Goal: Task Accomplishment & Management: Manage account settings

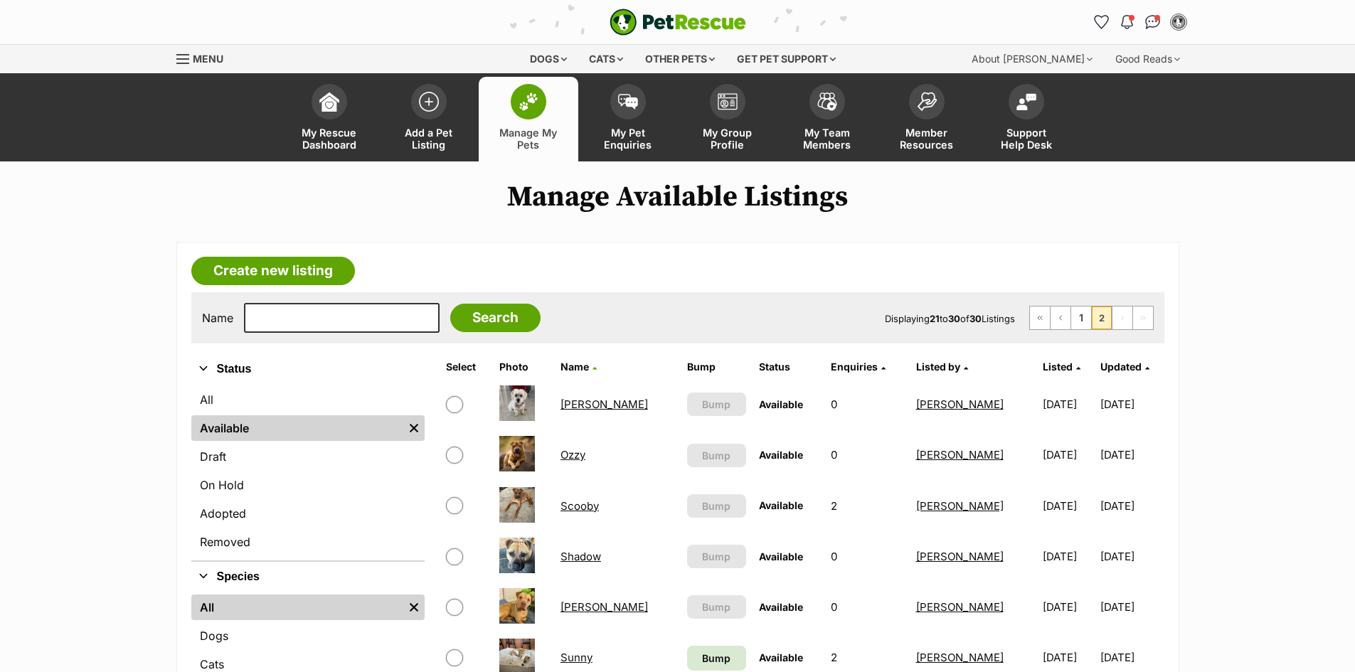
click at [583, 408] on link "[PERSON_NAME]" at bounding box center [605, 405] width 88 height 14
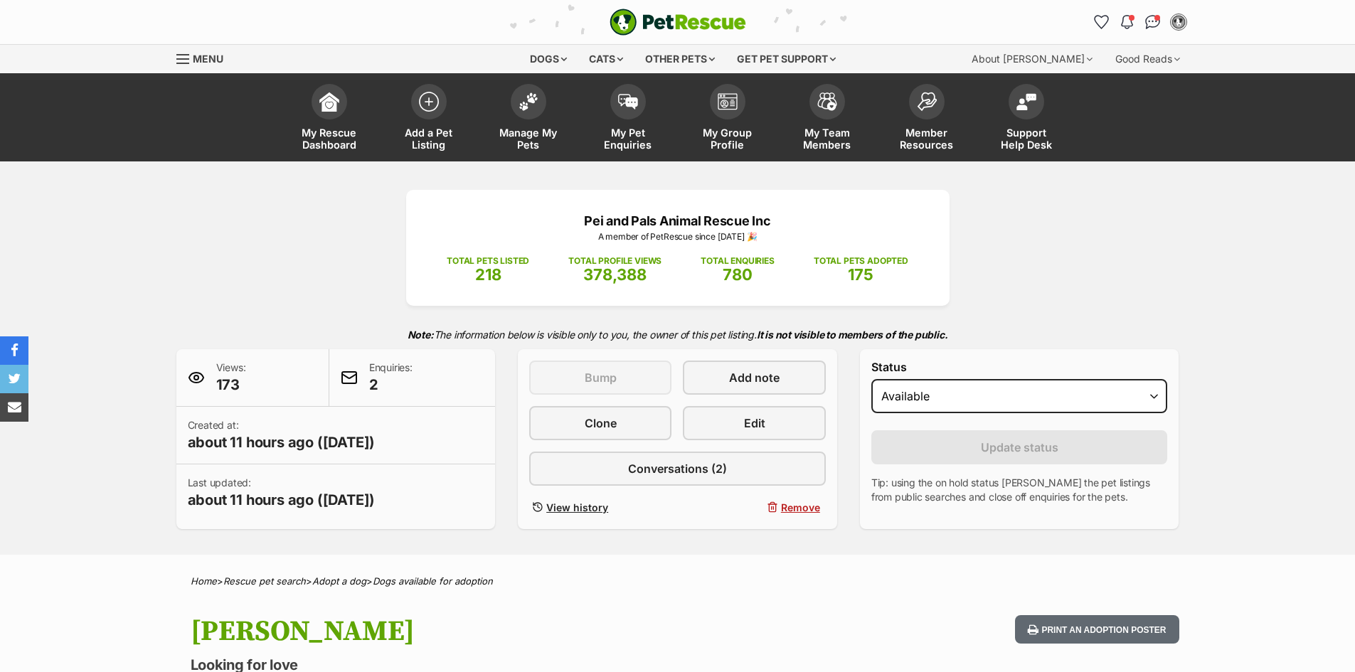
select select "on_hold"
click at [872, 379] on select "Draft - not available as listing has enquires Available On hold Adopted" at bounding box center [1020, 396] width 297 height 34
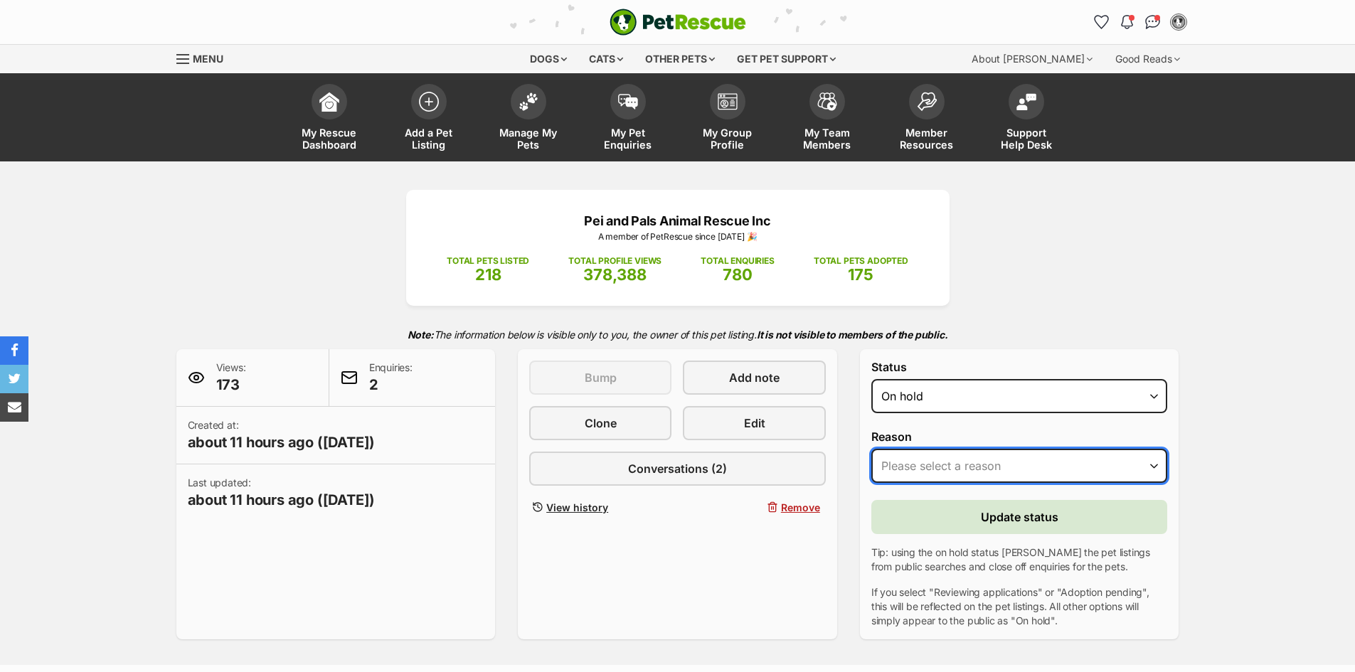
click at [987, 469] on select "Please select a reason Medical reasons Reviewing applications Adoption pending …" at bounding box center [1020, 466] width 297 height 34
select select "reviewing_applications"
click at [872, 449] on select "Please select a reason Medical reasons Reviewing applications Adoption pending …" at bounding box center [1020, 466] width 297 height 34
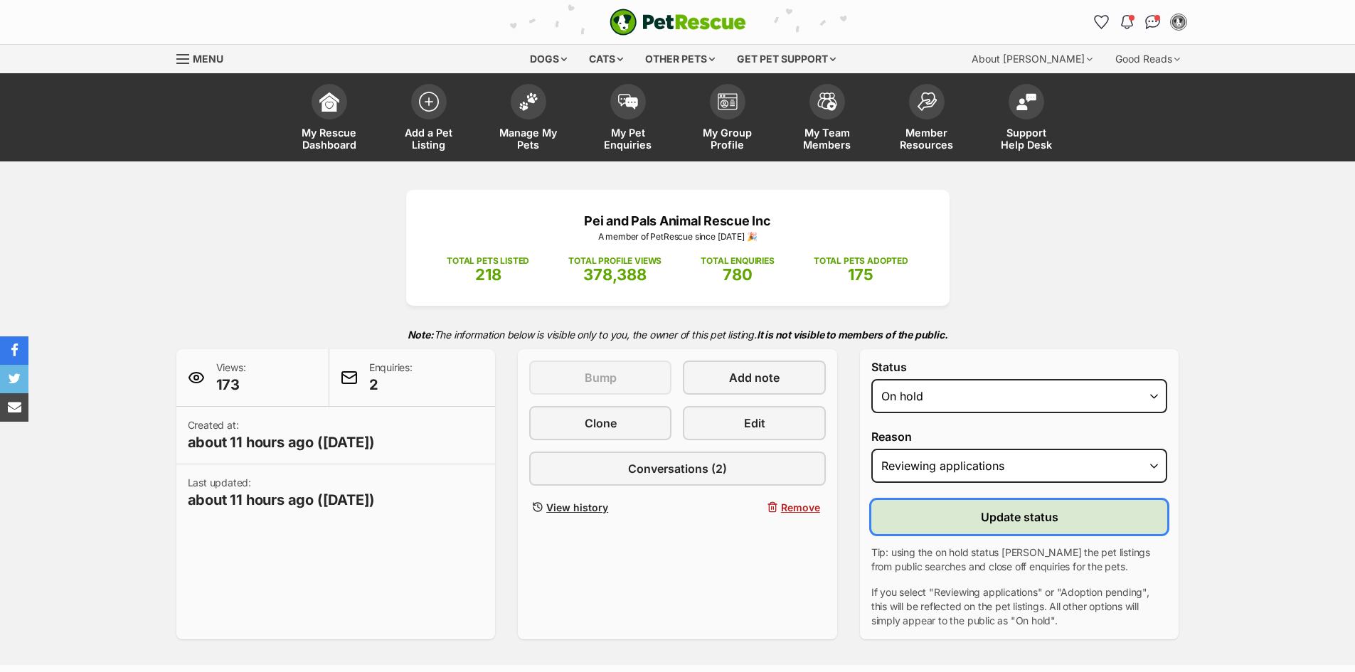
click at [999, 524] on span "Update status" at bounding box center [1020, 517] width 78 height 17
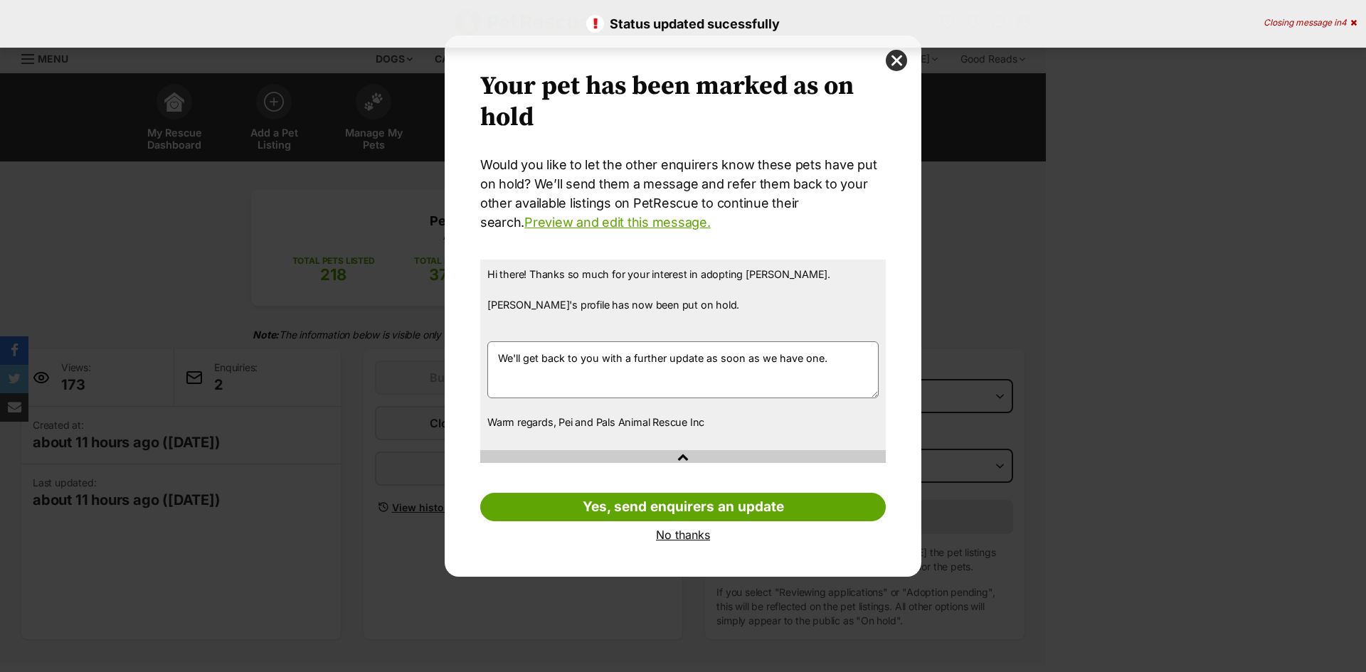
click at [682, 534] on link "No thanks" at bounding box center [683, 535] width 406 height 13
